Goal: Transaction & Acquisition: Purchase product/service

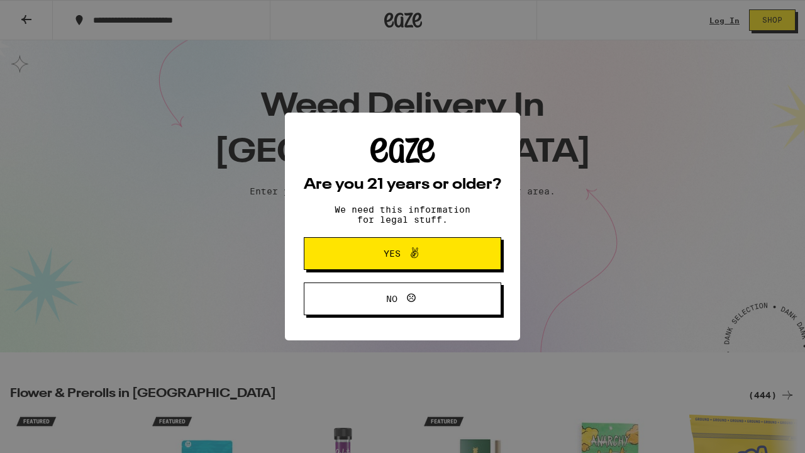
click at [723, 15] on div "Are you 21 years or older? We need this information for legal stuff. Yes No" at bounding box center [402, 226] width 805 height 453
click at [453, 254] on button "Yes" at bounding box center [403, 253] width 198 height 33
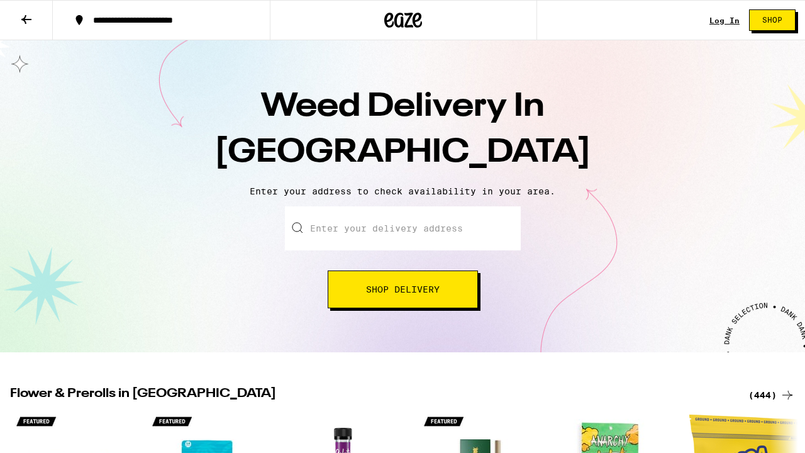
click at [720, 20] on link "Log In" at bounding box center [725, 20] width 30 height 8
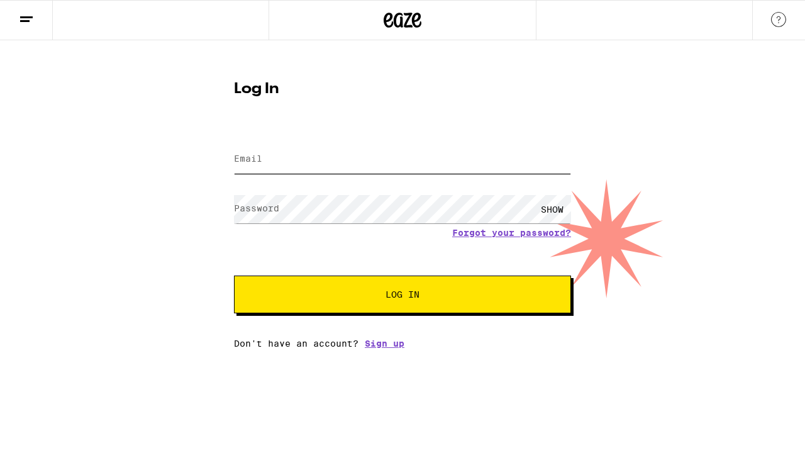
type input "[EMAIL_ADDRESS][DOMAIN_NAME]"
click at [433, 298] on span "Log In" at bounding box center [402, 294] width 235 height 9
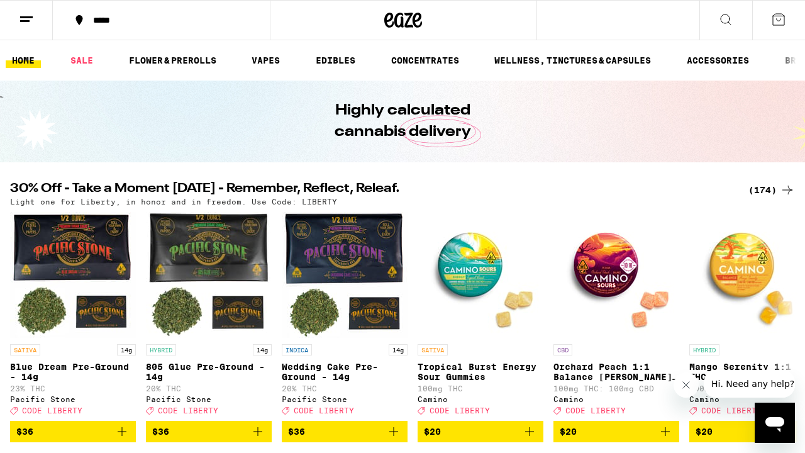
click at [120, 16] on div "*****" at bounding box center [169, 20] width 164 height 9
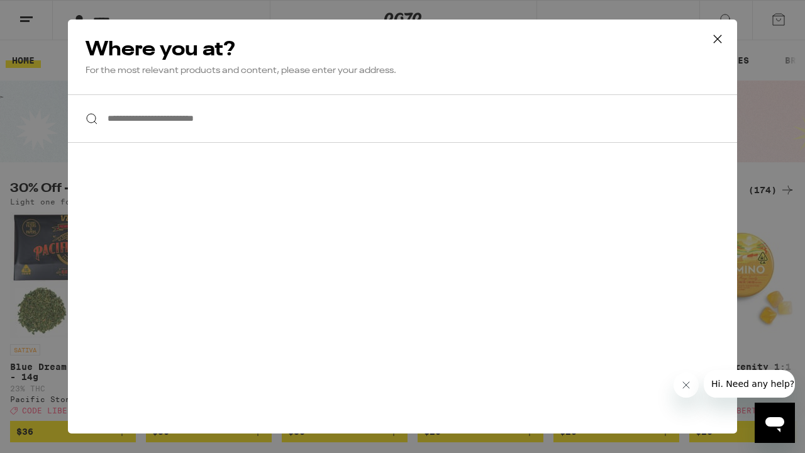
click at [233, 118] on input "**********" at bounding box center [402, 118] width 669 height 48
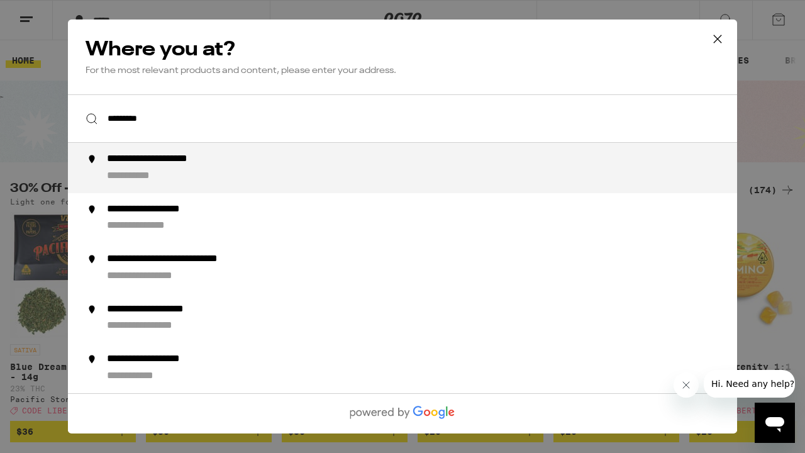
click at [247, 159] on div "**********" at bounding box center [428, 168] width 642 height 30
type input "**********"
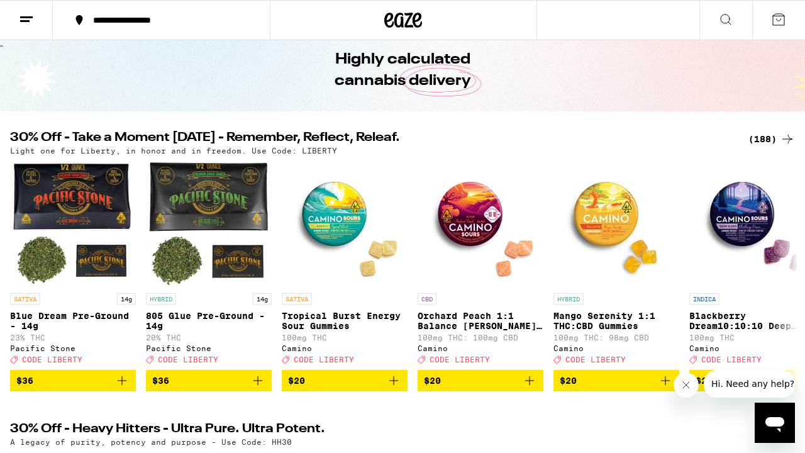
scroll to position [55, 0]
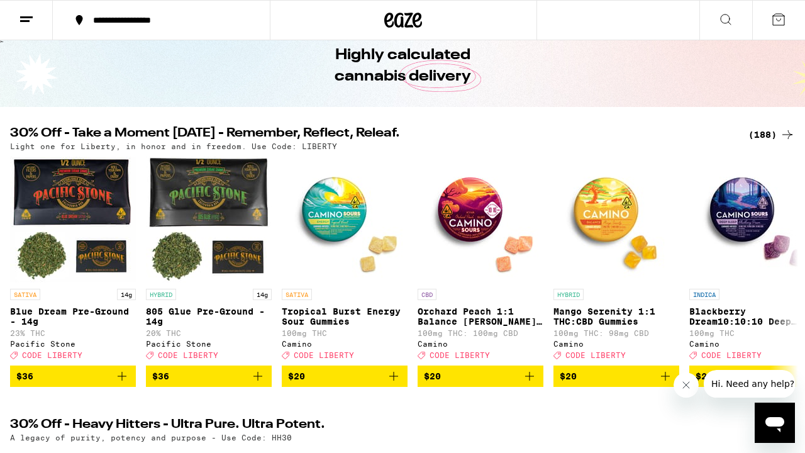
click at [765, 128] on div "(188)" at bounding box center [772, 134] width 47 height 15
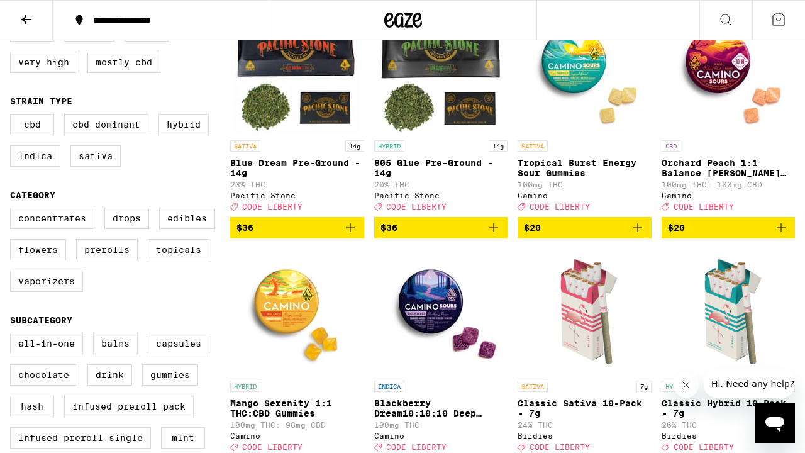
scroll to position [174, 0]
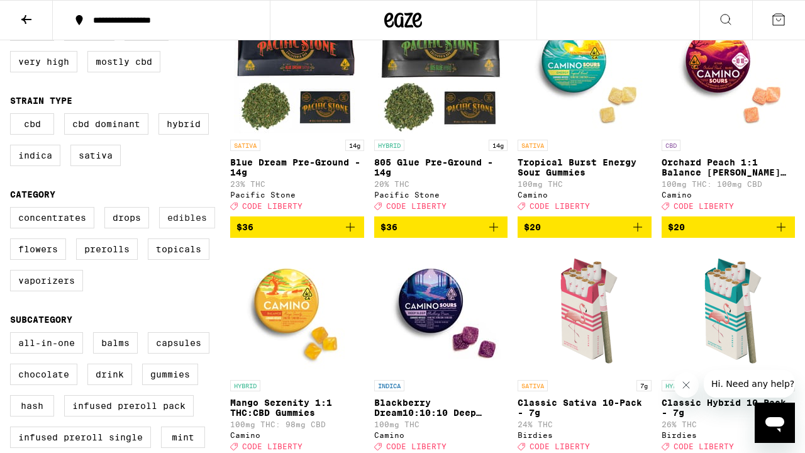
click at [196, 225] on label "Edibles" at bounding box center [187, 217] width 56 height 21
click at [13, 209] on input "Edibles" at bounding box center [13, 209] width 1 height 1
checkbox input "true"
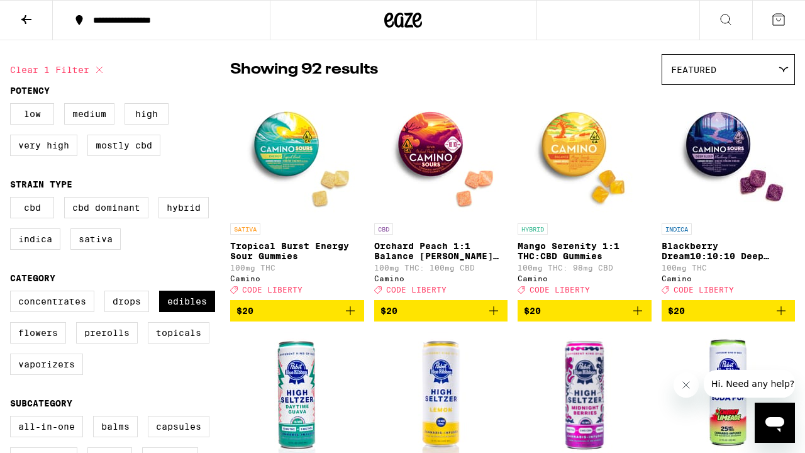
scroll to position [92, 0]
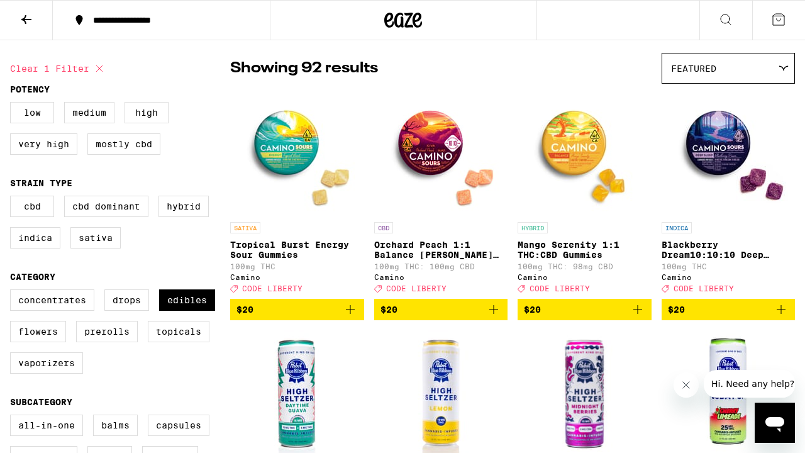
click at [633, 315] on icon "Add to bag" at bounding box center [637, 309] width 15 height 15
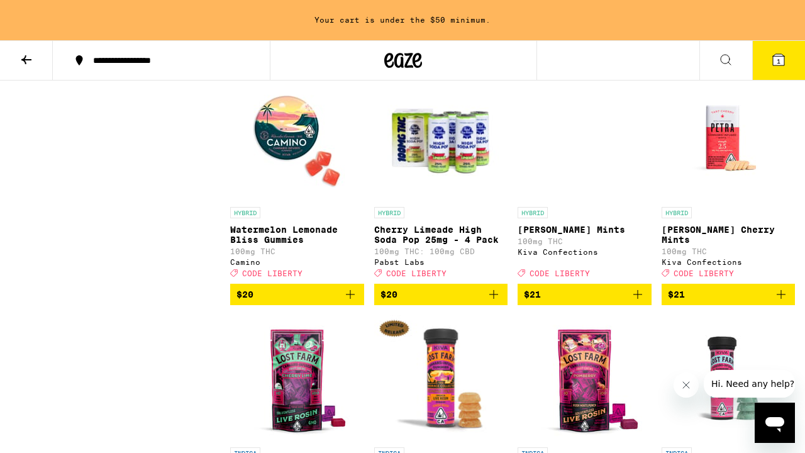
scroll to position [3515, 0]
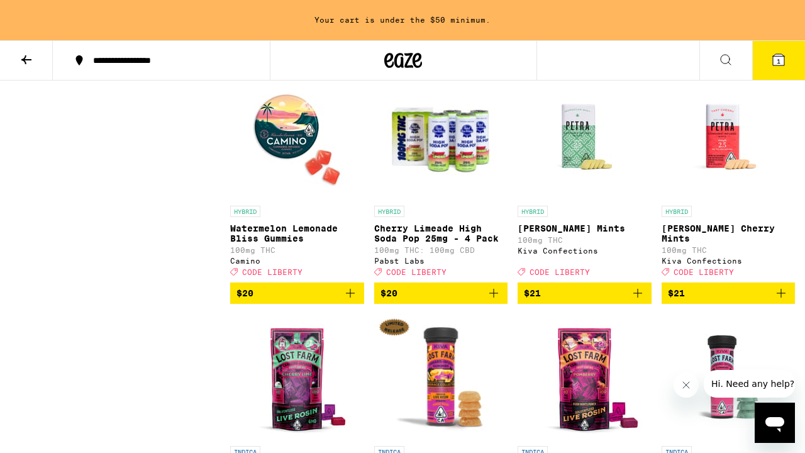
click at [350, 301] on icon "Add to bag" at bounding box center [350, 293] width 15 height 15
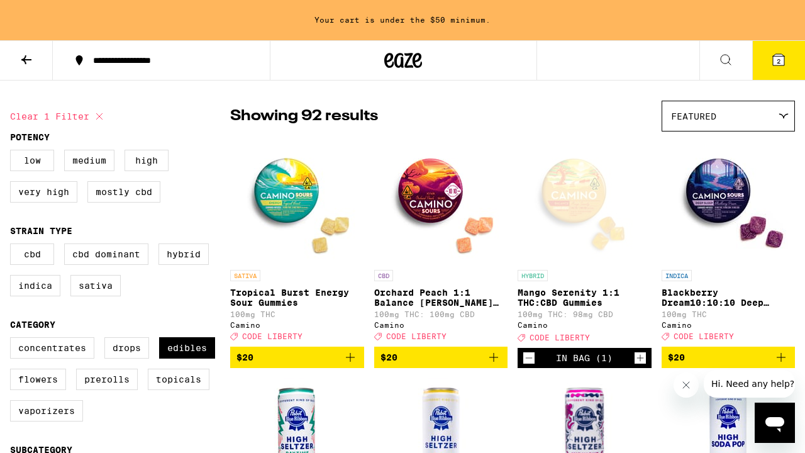
scroll to position [59, 0]
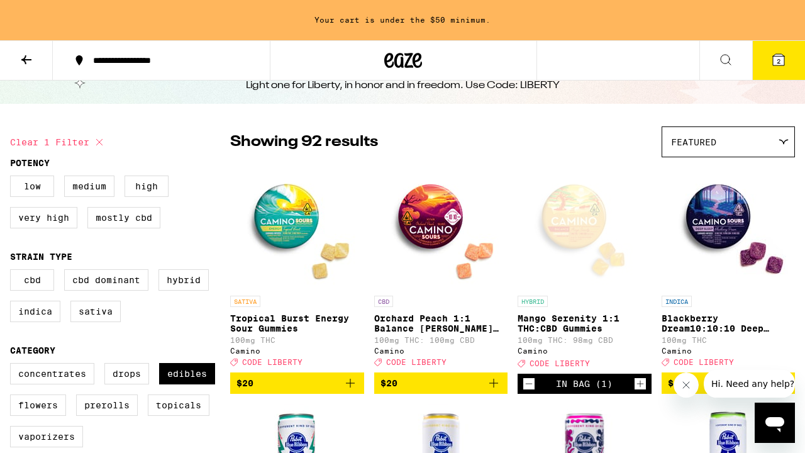
click at [23, 60] on icon at bounding box center [26, 59] width 10 height 9
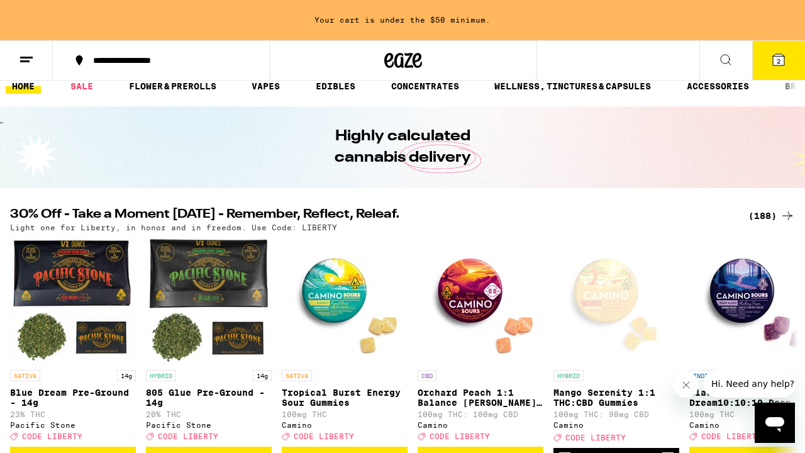
scroll to position [301, 0]
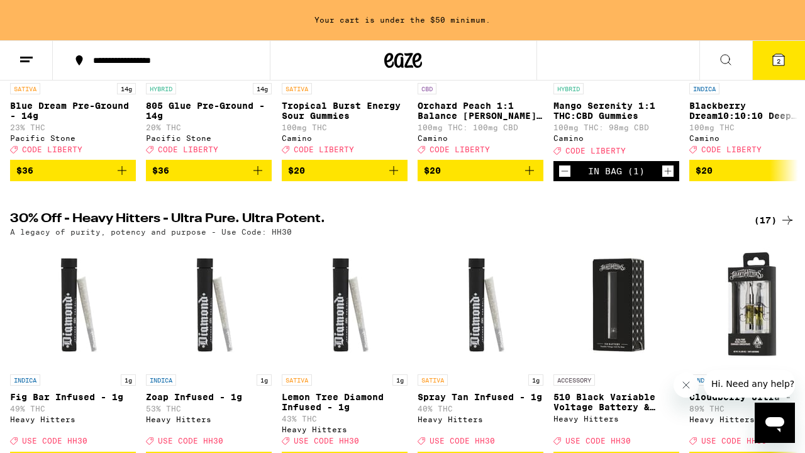
click at [776, 228] on div "(17)" at bounding box center [774, 220] width 41 height 15
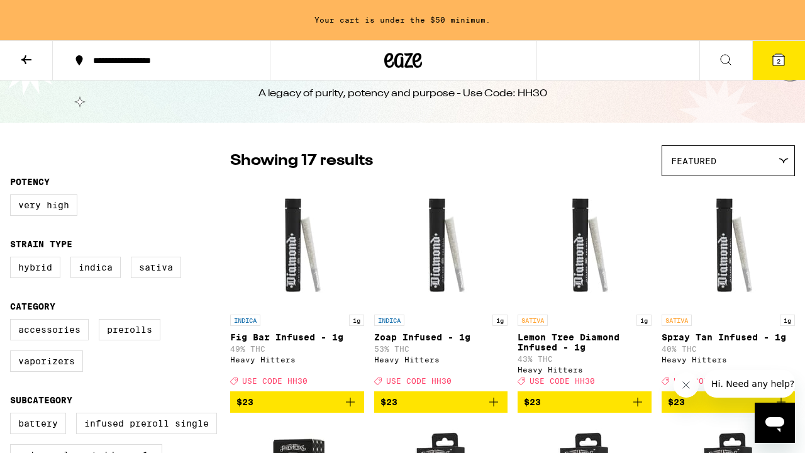
scroll to position [25, 0]
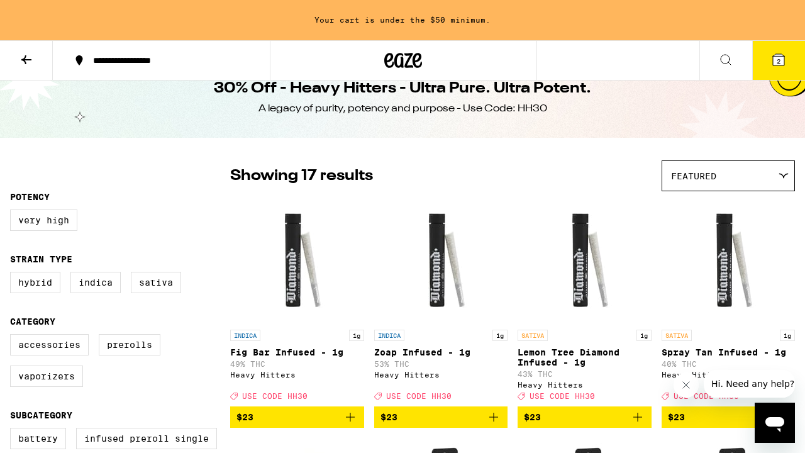
click at [23, 62] on icon at bounding box center [26, 59] width 15 height 15
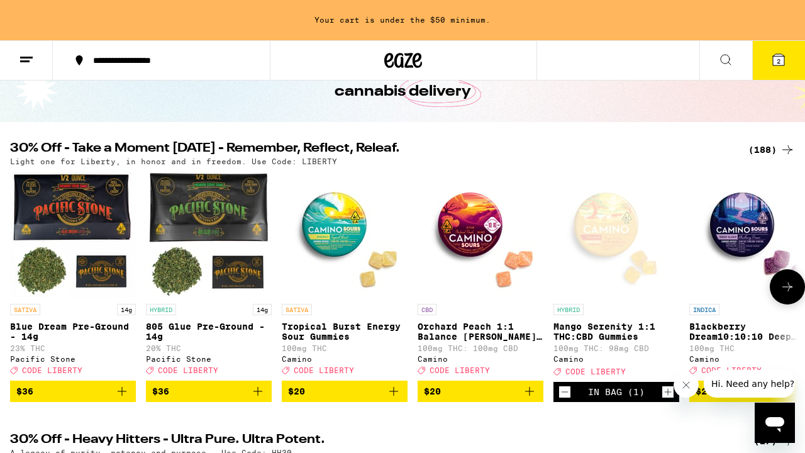
scroll to position [37, 0]
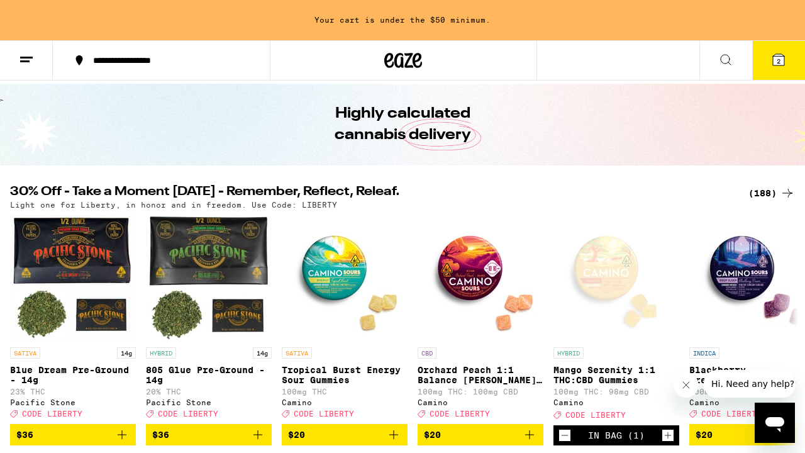
click at [774, 198] on div "(188)" at bounding box center [772, 193] width 47 height 15
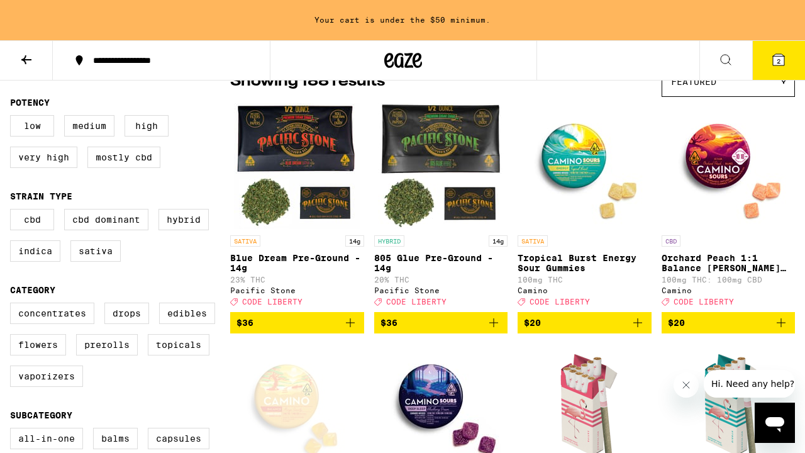
scroll to position [110, 0]
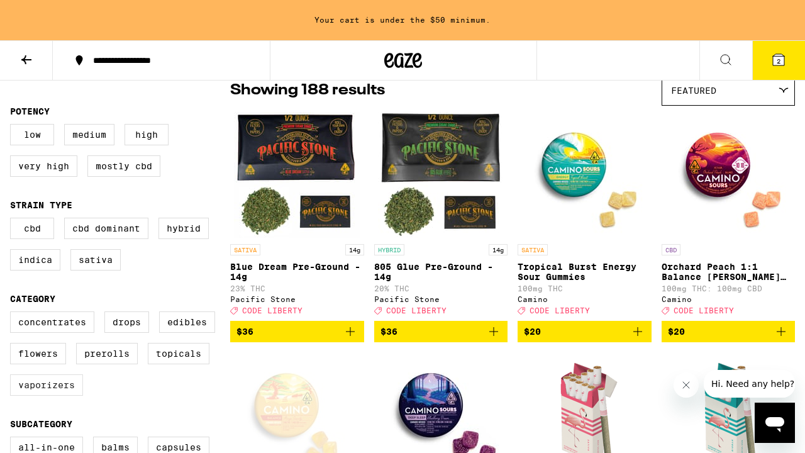
click at [53, 396] on label "Vaporizers" at bounding box center [46, 384] width 73 height 21
click at [13, 314] on input "Vaporizers" at bounding box center [13, 313] width 1 height 1
checkbox input "true"
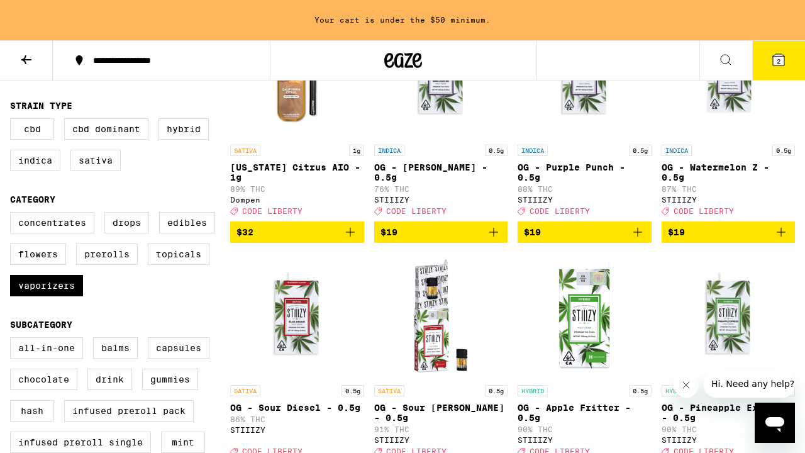
scroll to position [210, 0]
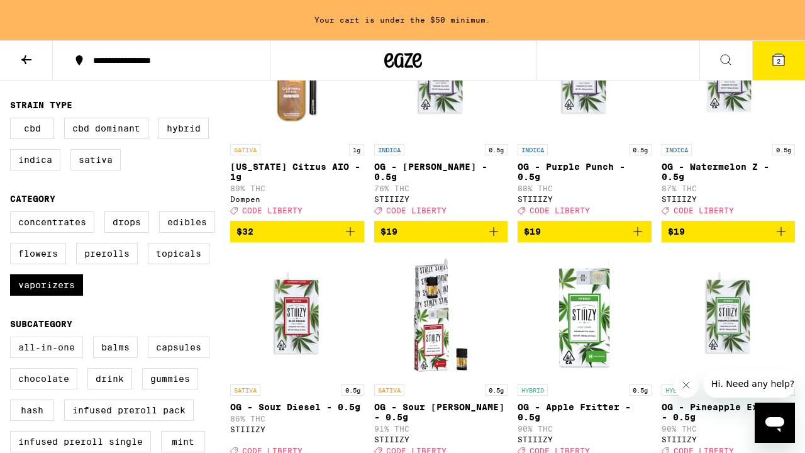
click at [31, 358] on label "All-In-One" at bounding box center [46, 347] width 73 height 21
click at [13, 339] on input "All-In-One" at bounding box center [13, 338] width 1 height 1
checkbox input "true"
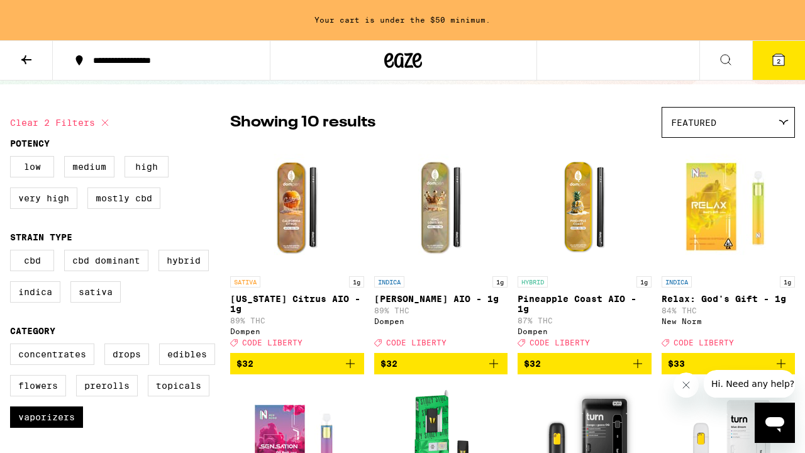
scroll to position [70, 0]
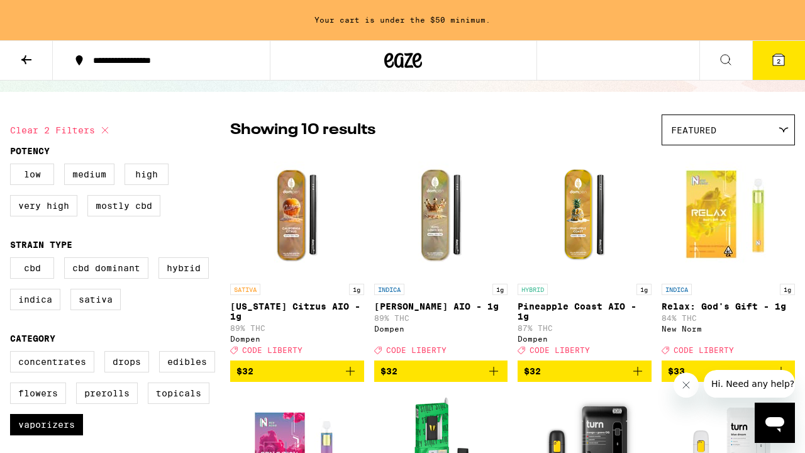
click at [742, 126] on div "Featured" at bounding box center [728, 130] width 132 height 30
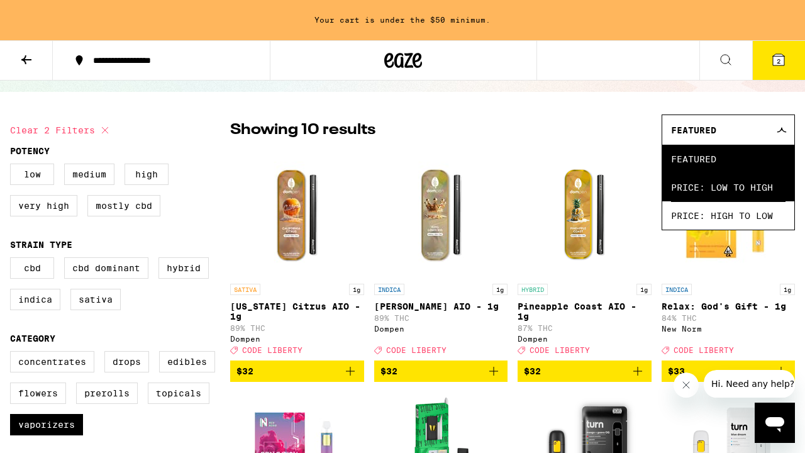
click at [761, 186] on span "Price: Low to High" at bounding box center [728, 187] width 114 height 28
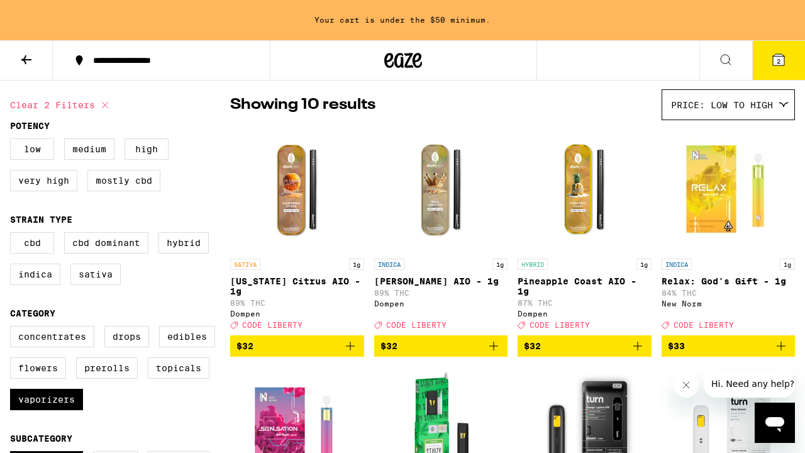
scroll to position [82, 0]
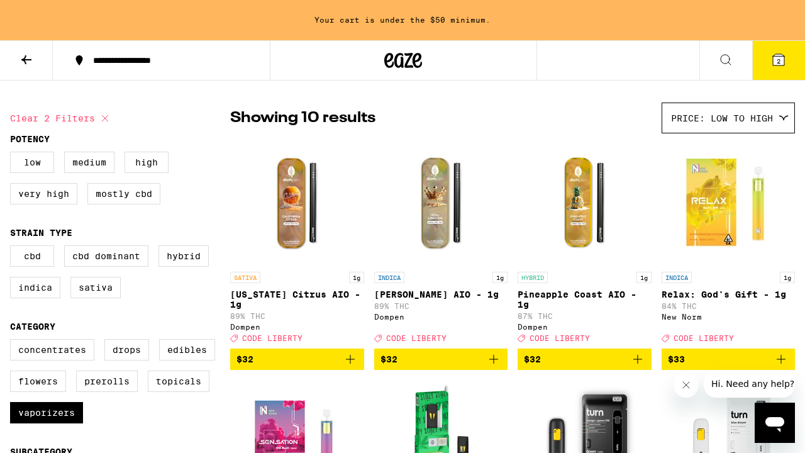
click at [351, 366] on icon "Add to bag" at bounding box center [350, 359] width 15 height 15
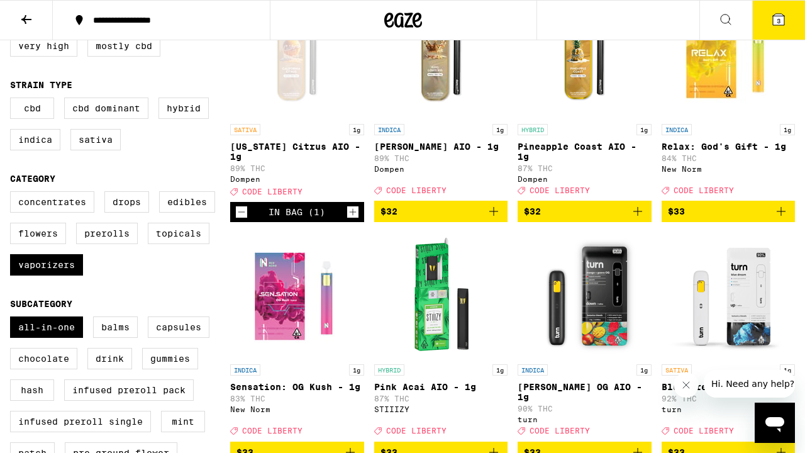
scroll to position [0, 0]
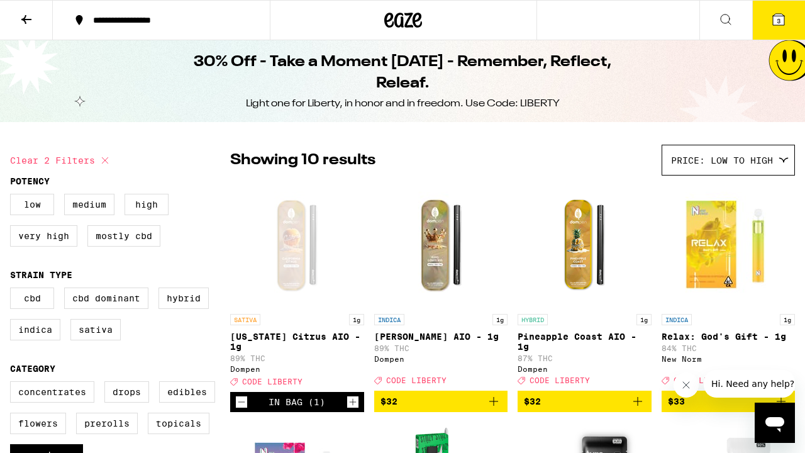
click at [37, 25] on button at bounding box center [26, 21] width 53 height 40
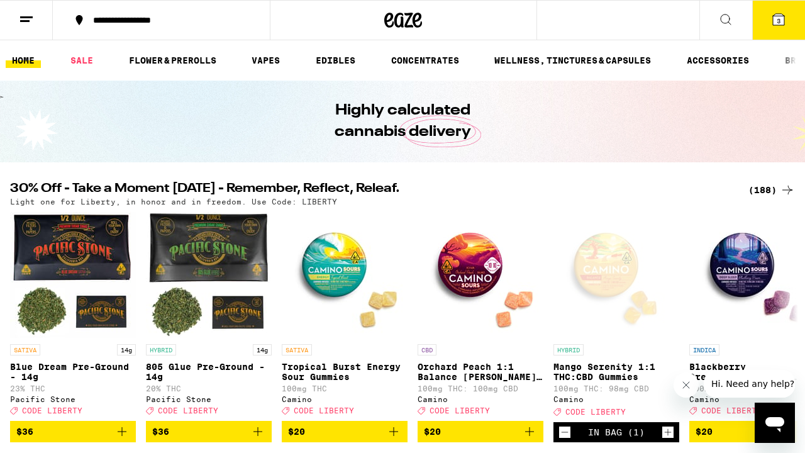
click at [767, 192] on div "(188)" at bounding box center [772, 189] width 47 height 15
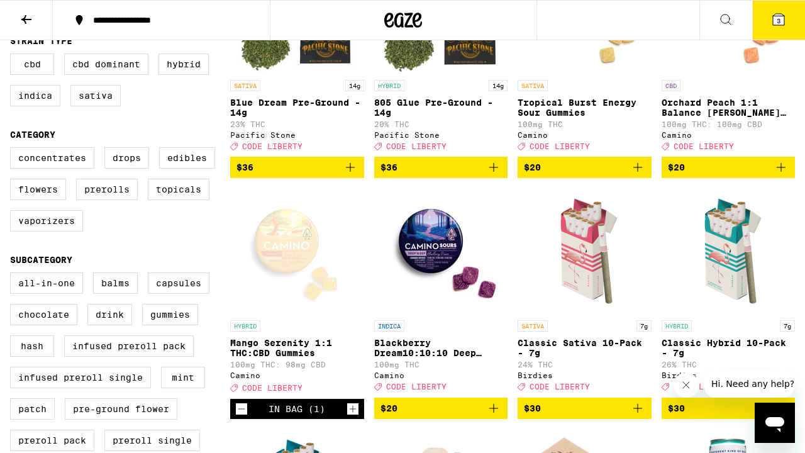
scroll to position [278, 0]
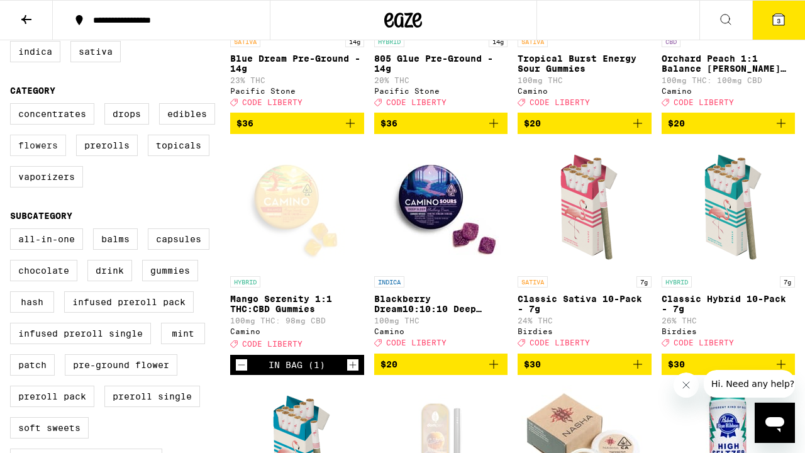
click at [42, 156] on label "Flowers" at bounding box center [38, 145] width 56 height 21
click at [13, 106] on input "Flowers" at bounding box center [13, 105] width 1 height 1
checkbox input "true"
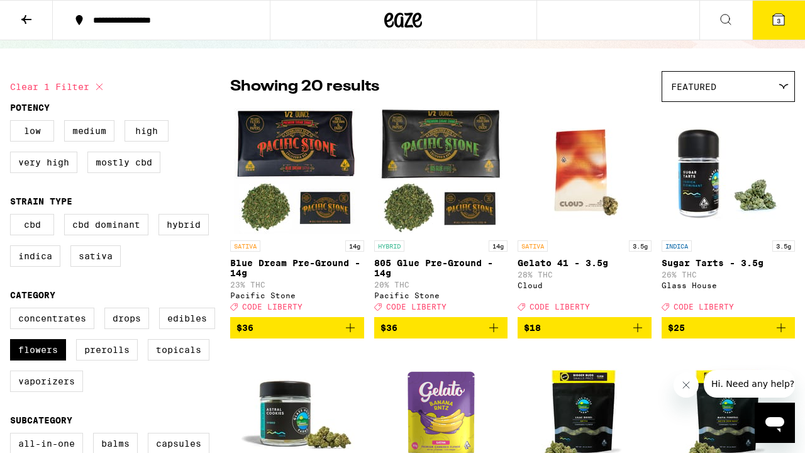
scroll to position [73, 0]
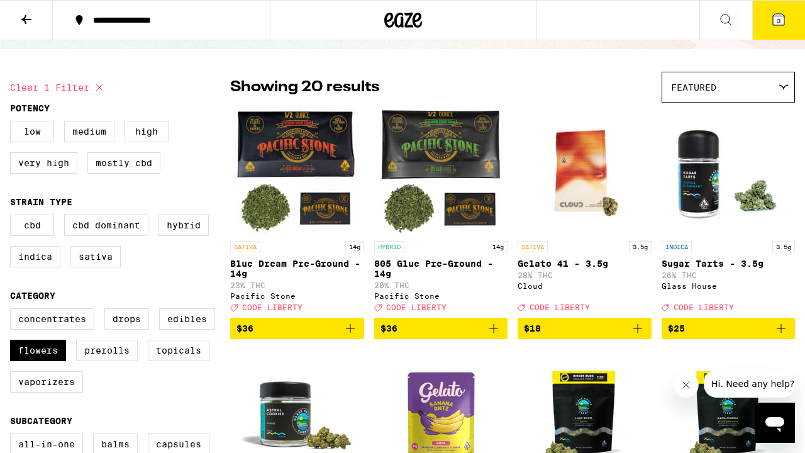
click at [741, 86] on div "Featured" at bounding box center [728, 87] width 132 height 30
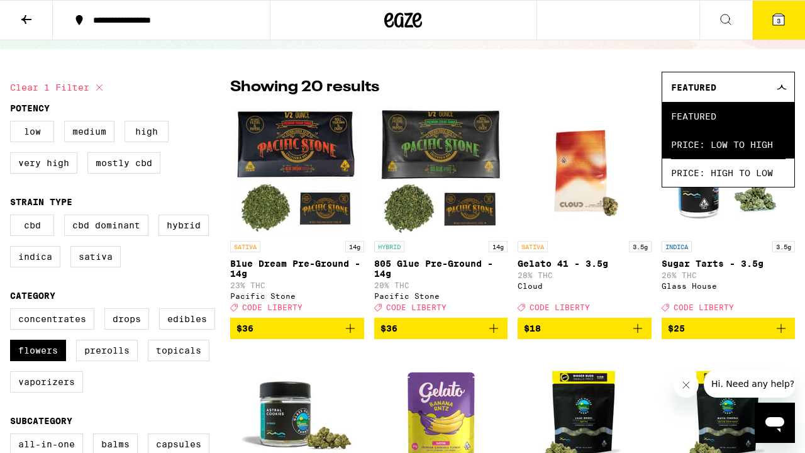
click at [740, 140] on span "Price: Low to High" at bounding box center [728, 144] width 114 height 28
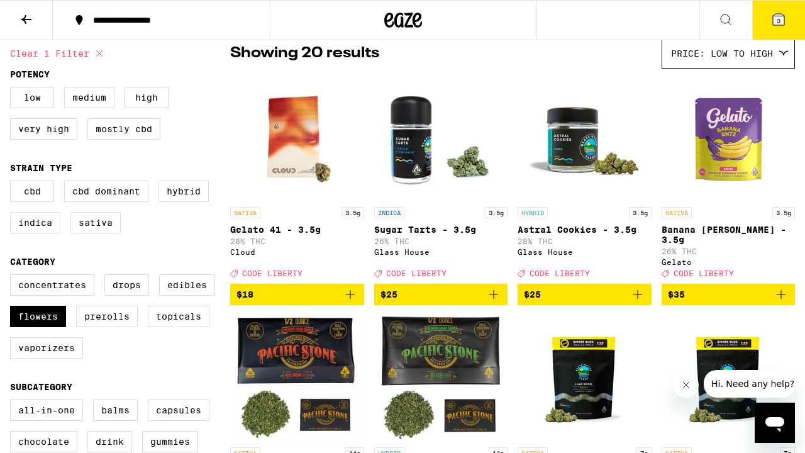
scroll to position [163, 0]
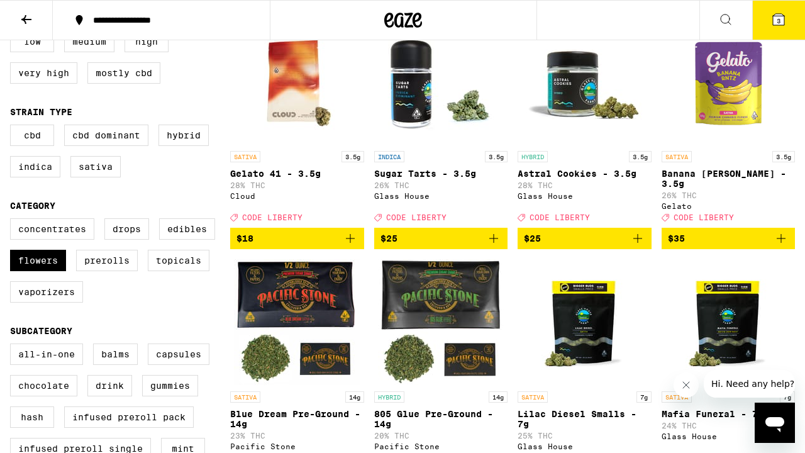
click at [350, 235] on icon "Add to bag" at bounding box center [350, 238] width 9 height 9
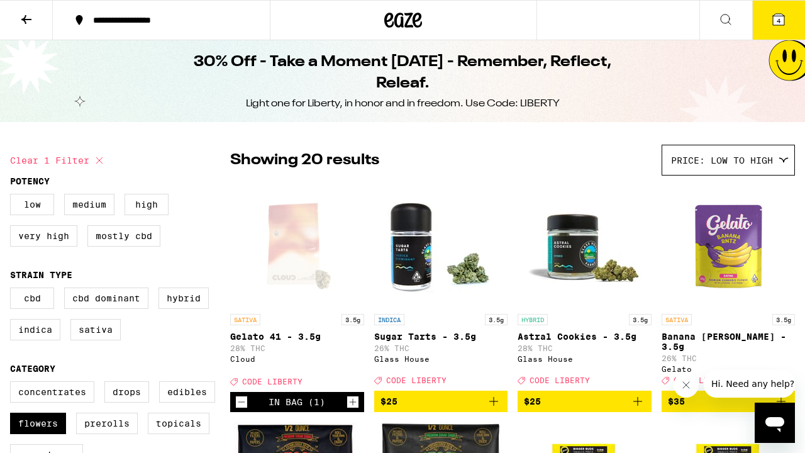
scroll to position [0, 0]
click at [778, 21] on span "4" at bounding box center [779, 21] width 4 height 8
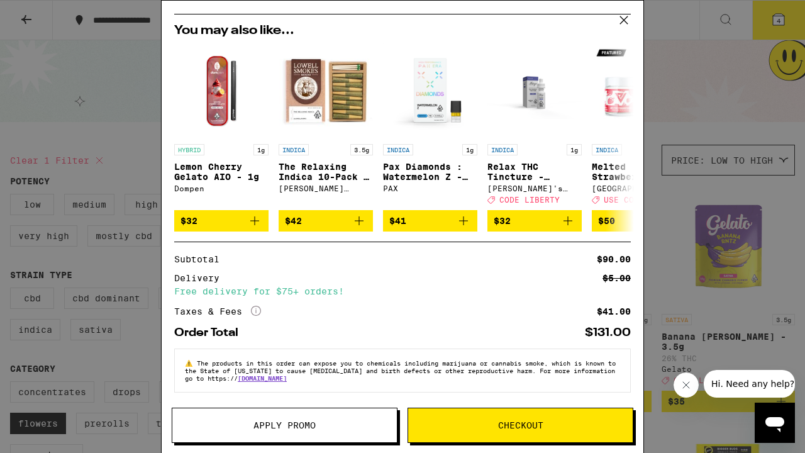
scroll to position [218, 0]
click at [355, 434] on button "Apply Promo" at bounding box center [285, 425] width 226 height 35
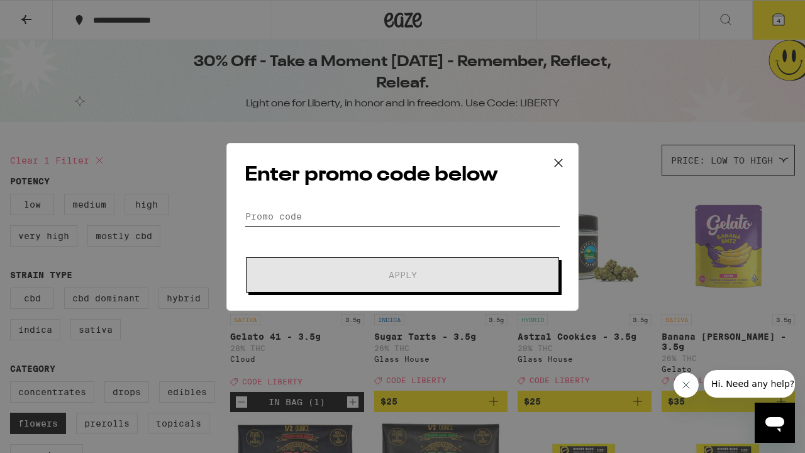
click at [371, 210] on input "Promo Code" at bounding box center [403, 216] width 316 height 19
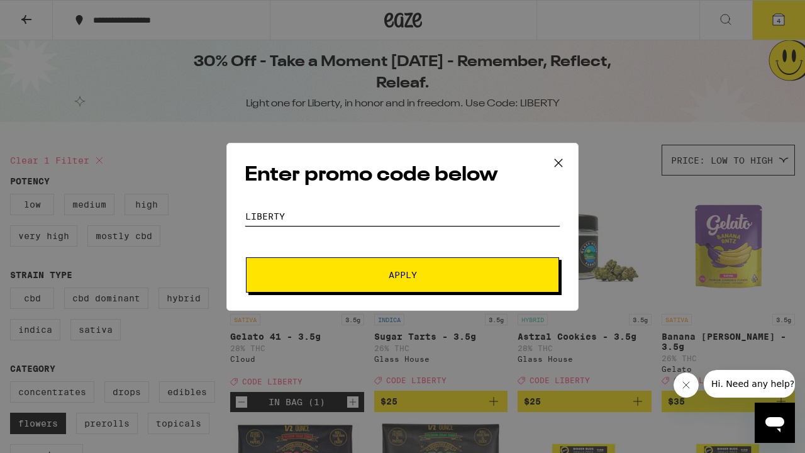
type input "liberty"
click at [437, 280] on button "Apply" at bounding box center [402, 274] width 313 height 35
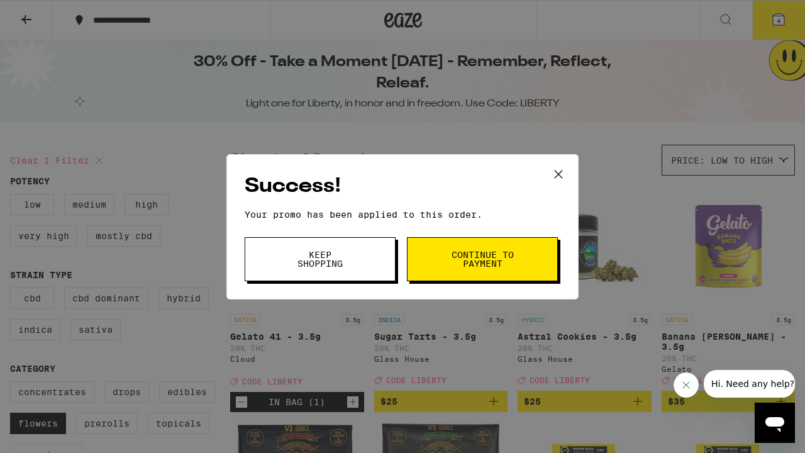
click at [564, 171] on icon at bounding box center [558, 174] width 19 height 19
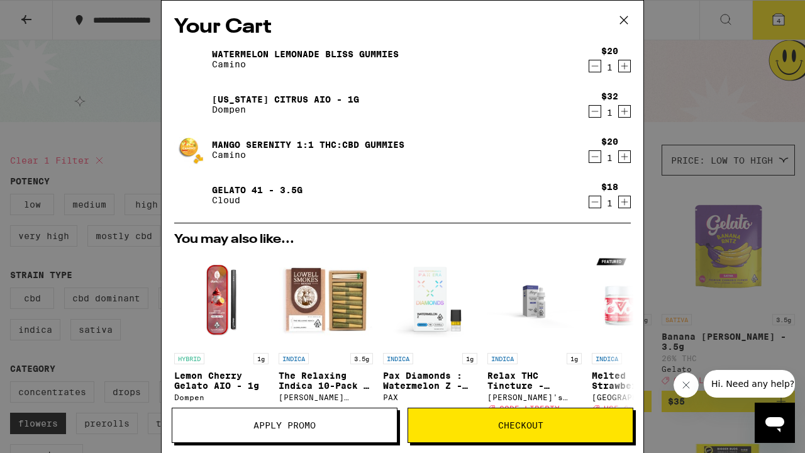
click at [594, 157] on icon "Decrement" at bounding box center [595, 157] width 7 height 0
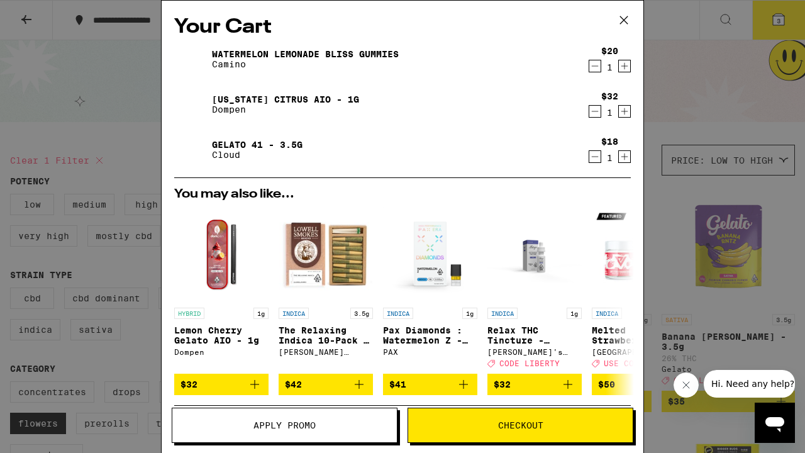
click at [627, 18] on icon at bounding box center [624, 20] width 19 height 19
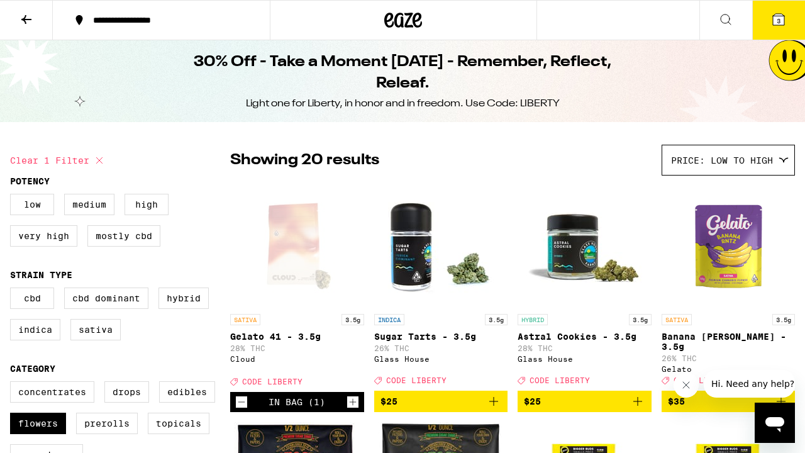
click at [16, 24] on button at bounding box center [26, 21] width 53 height 40
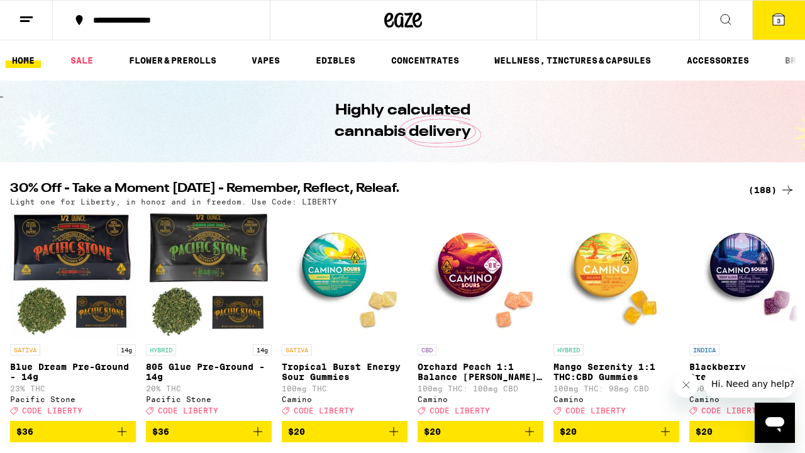
click at [774, 20] on icon at bounding box center [778, 19] width 11 height 11
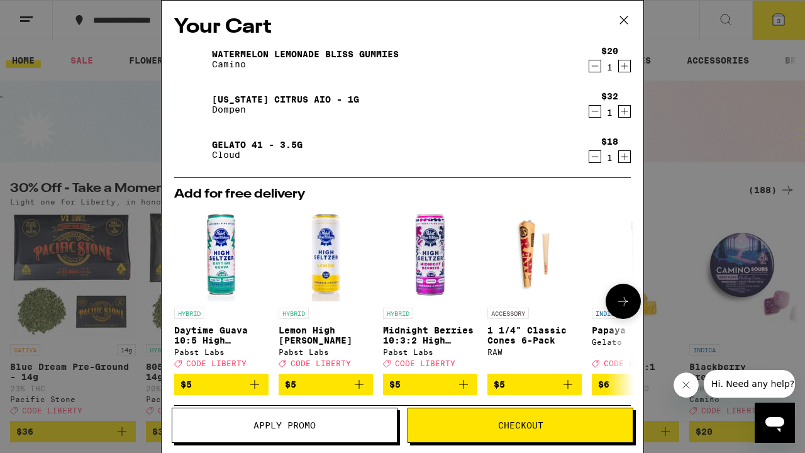
click at [623, 298] on icon at bounding box center [623, 301] width 15 height 15
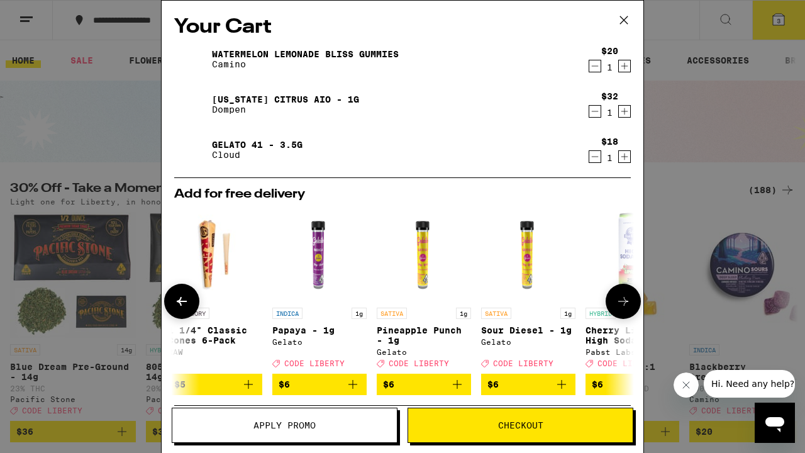
click at [630, 309] on icon at bounding box center [623, 301] width 15 height 15
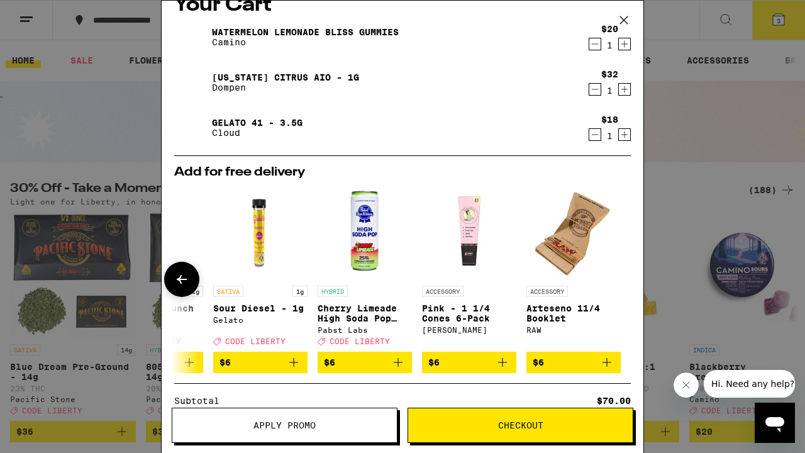
scroll to position [0, 0]
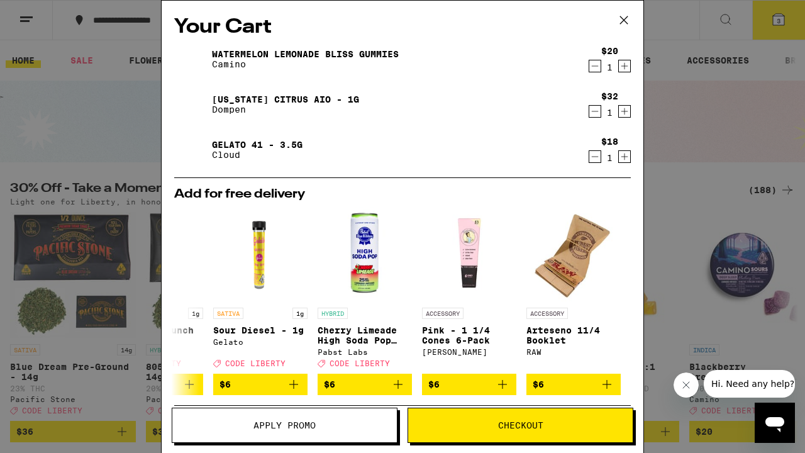
click at [618, 18] on icon at bounding box center [624, 20] width 19 height 19
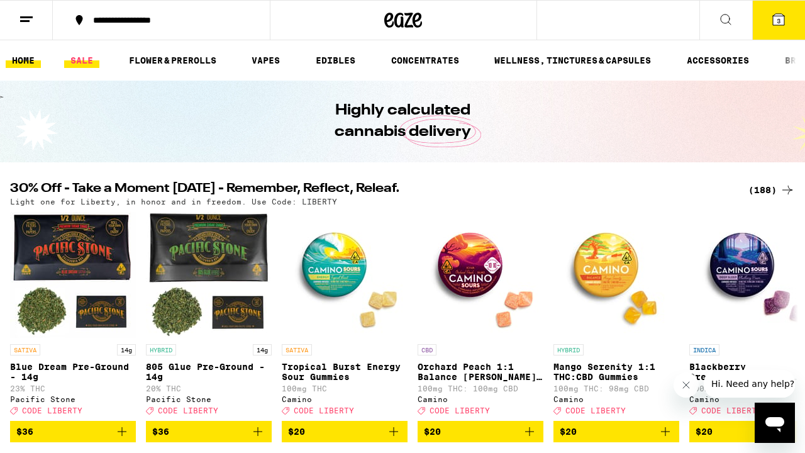
click at [96, 54] on link "SALE" at bounding box center [81, 60] width 35 height 15
